Goal: Manage account settings

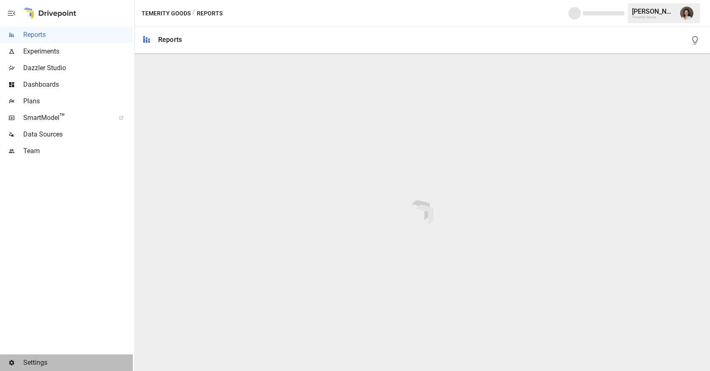
click at [44, 369] on div "Settings" at bounding box center [66, 363] width 133 height 17
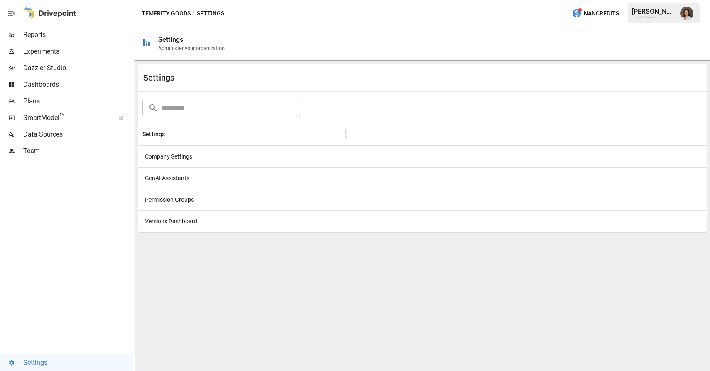
click at [684, 11] on img "Franziska Ibscher" at bounding box center [686, 13] width 13 height 13
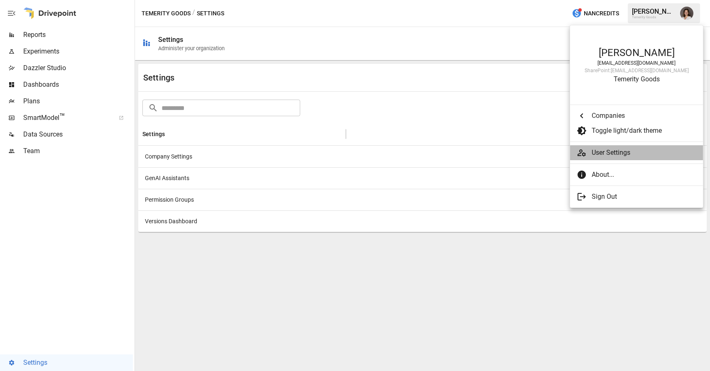
click at [600, 158] on li "User Settings" at bounding box center [636, 152] width 133 height 15
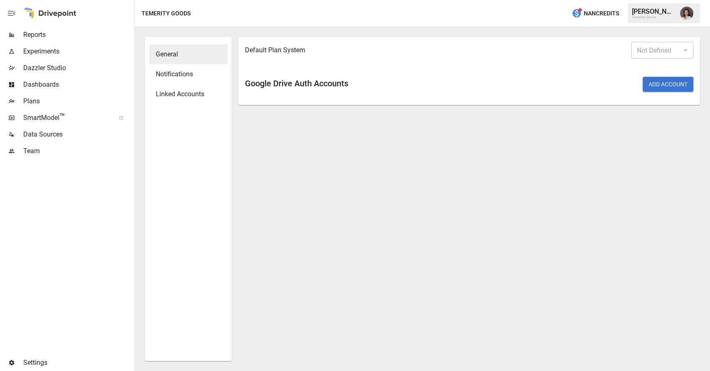
type input "*******"
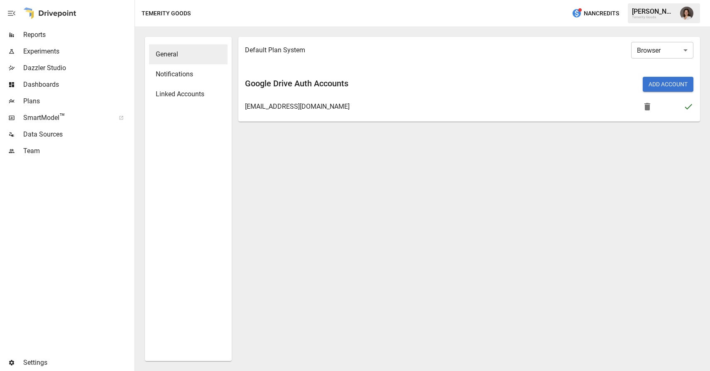
click at [181, 91] on span "Linked Accounts" at bounding box center [188, 94] width 65 height 10
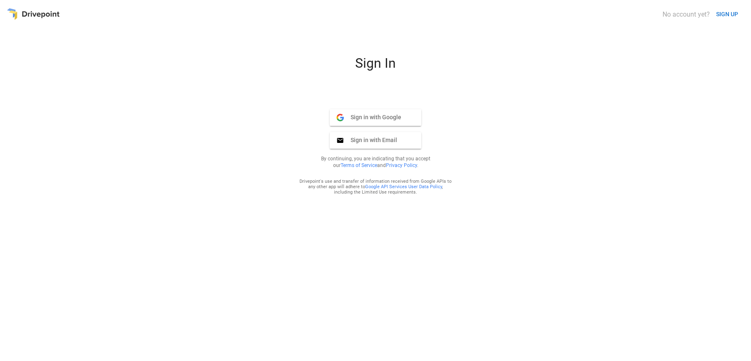
click at [369, 116] on span "Sign in with Google" at bounding box center [372, 116] width 57 height 7
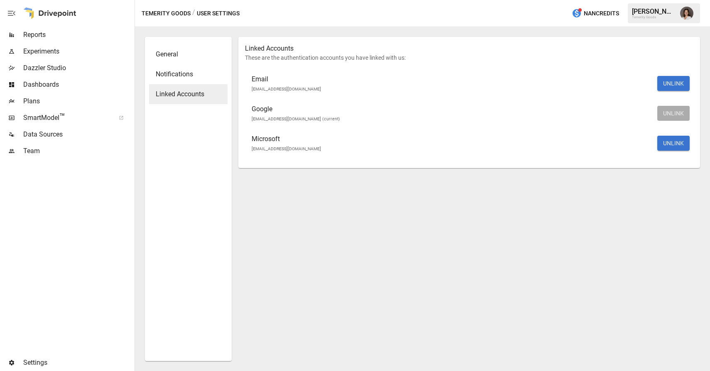
drag, startPoint x: 76, startPoint y: 34, endPoint x: 91, endPoint y: 39, distance: 16.4
click at [76, 34] on span "Reports" at bounding box center [78, 35] width 110 height 10
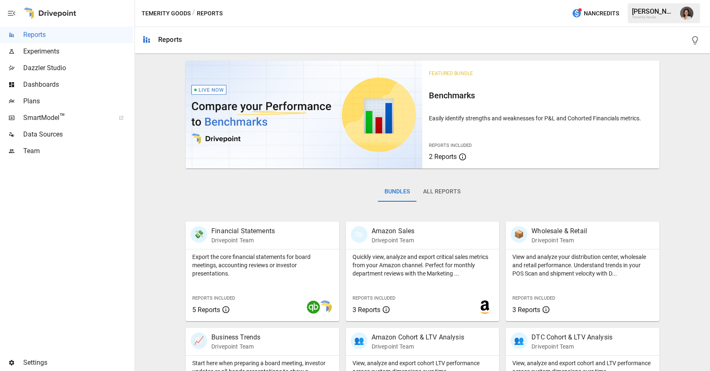
click at [686, 15] on img "Franziska Ibscher" at bounding box center [686, 13] width 13 height 13
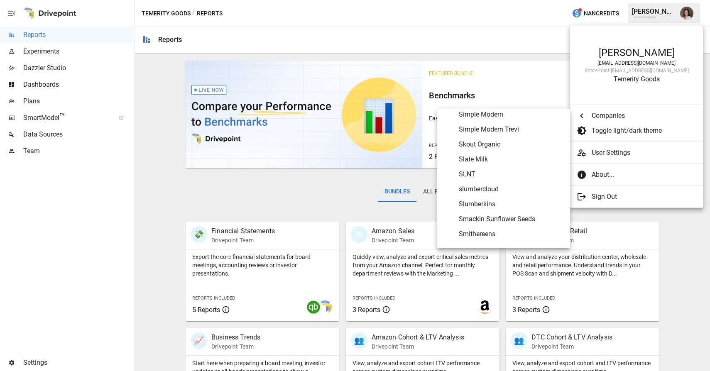
scroll to position [3917, 0]
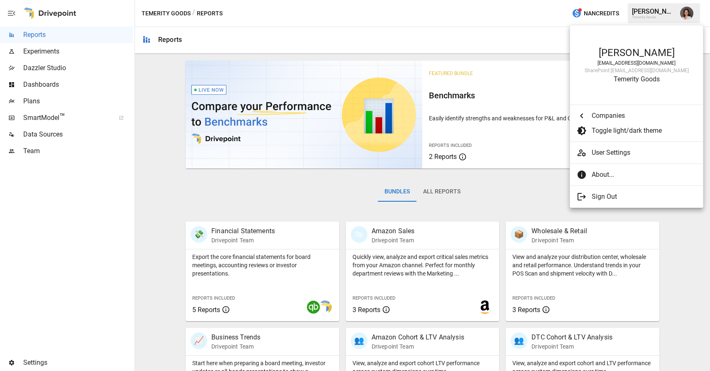
click at [381, 39] on div at bounding box center [355, 185] width 710 height 371
